Goal: Information Seeking & Learning: Find contact information

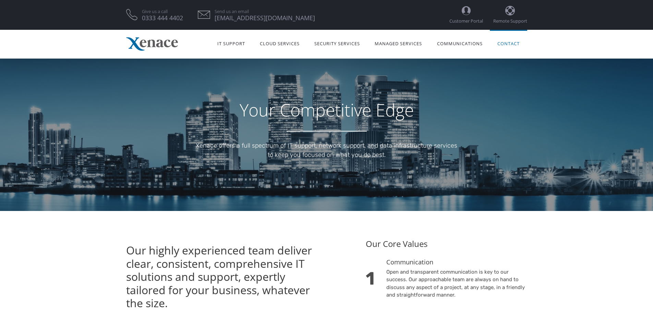
click at [511, 41] on link "Contact" at bounding box center [508, 43] width 37 height 22
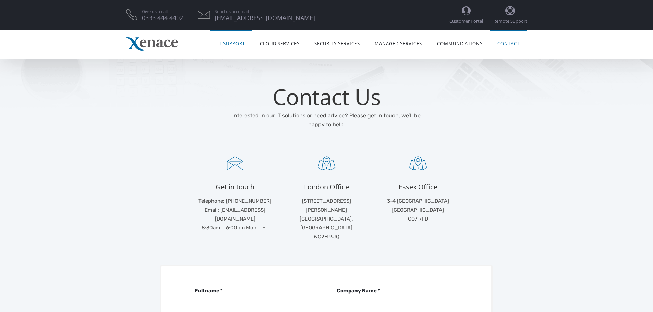
click at [224, 43] on link "IT Support" at bounding box center [231, 43] width 43 height 22
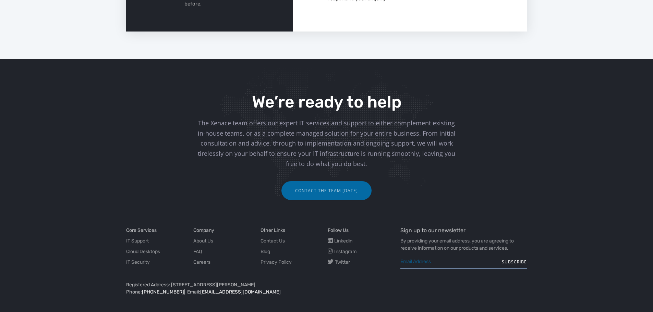
scroll to position [926, 0]
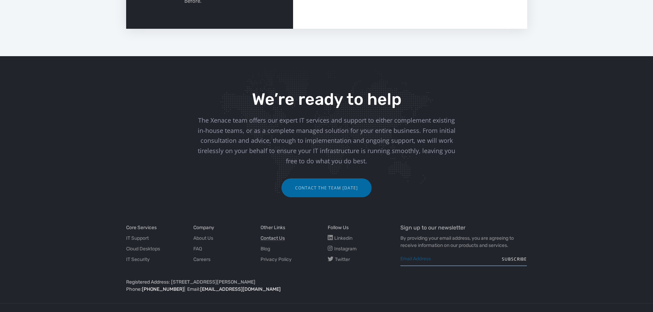
click at [275, 235] on link "Contact Us" at bounding box center [273, 238] width 24 height 7
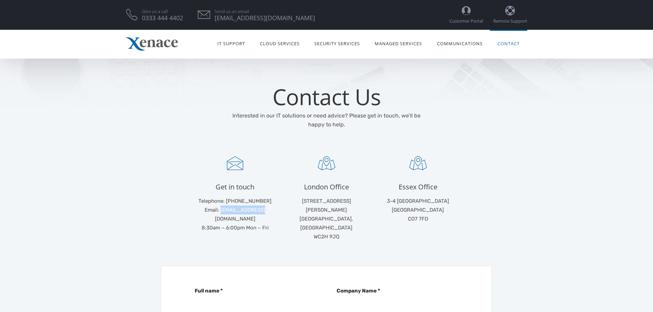
drag, startPoint x: 221, startPoint y: 210, endPoint x: 263, endPoint y: 211, distance: 42.2
click at [263, 211] on p "Telephone: +44 (0) 333 444 4402 Email: info@xenace.com 8:30am – 6:00pm Mon – Fri" at bounding box center [235, 215] width 81 height 36
copy p "[EMAIL_ADDRESS][DOMAIN_NAME]"
drag, startPoint x: 241, startPoint y: 200, endPoint x: 274, endPoint y: 198, distance: 33.3
click at [274, 198] on p "Telephone: +44 (0) 333 444 4402 Email: info@xenace.com 8:30am – 6:00pm Mon – Fri" at bounding box center [235, 215] width 81 height 36
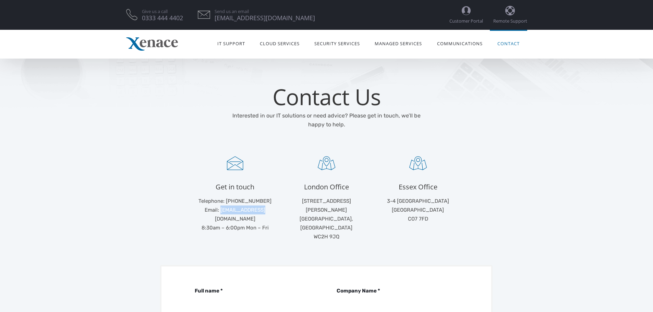
copy p "333 444 4402"
